Goal: Navigation & Orientation: Find specific page/section

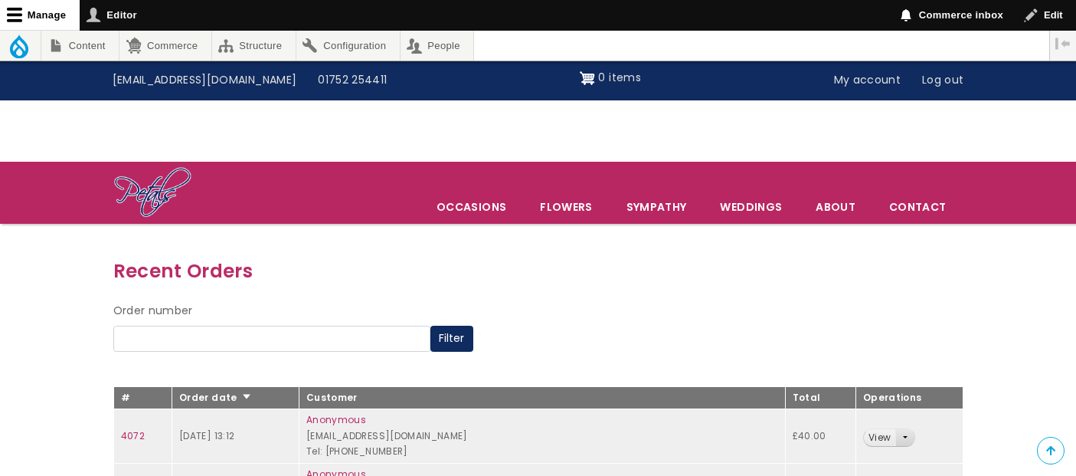
scroll to position [170, 0]
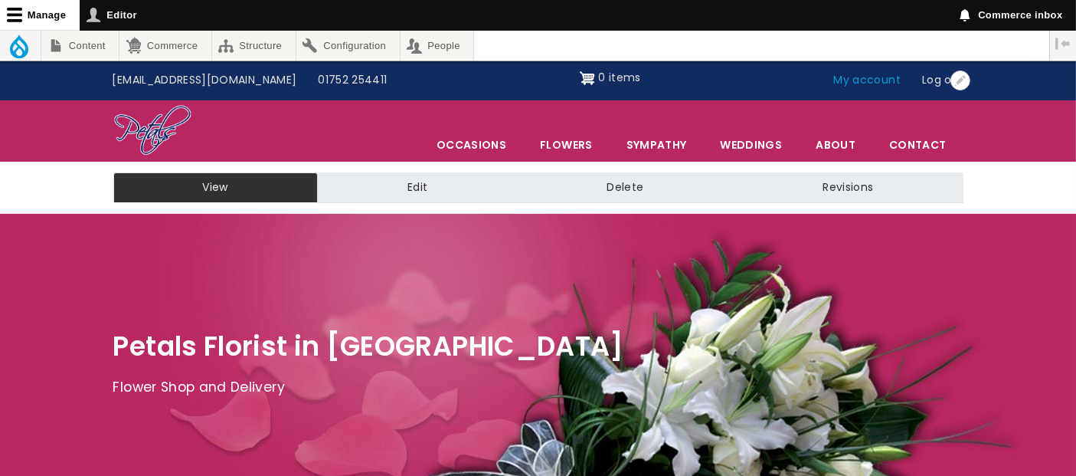
click at [879, 84] on link "My account" at bounding box center [867, 80] width 89 height 29
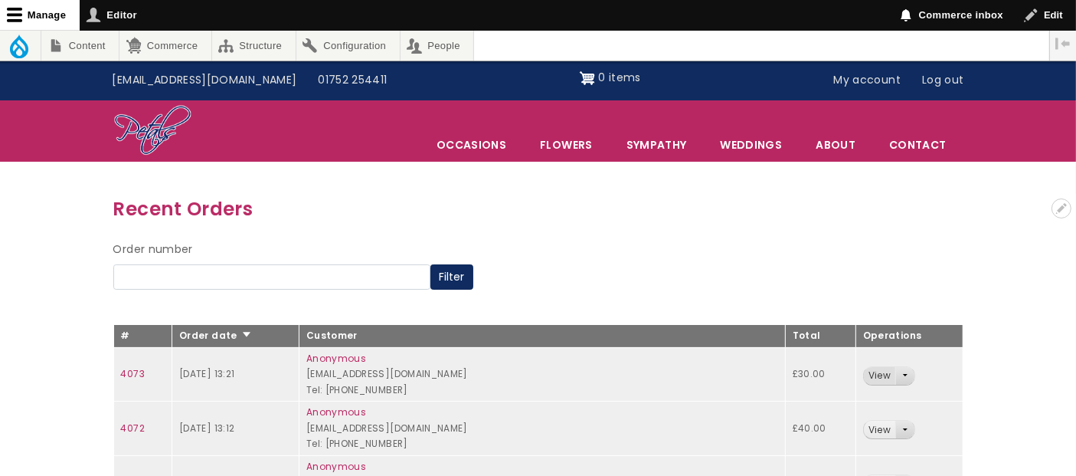
click at [864, 373] on link "View" at bounding box center [879, 376] width 31 height 18
